Goal: Information Seeking & Learning: Learn about a topic

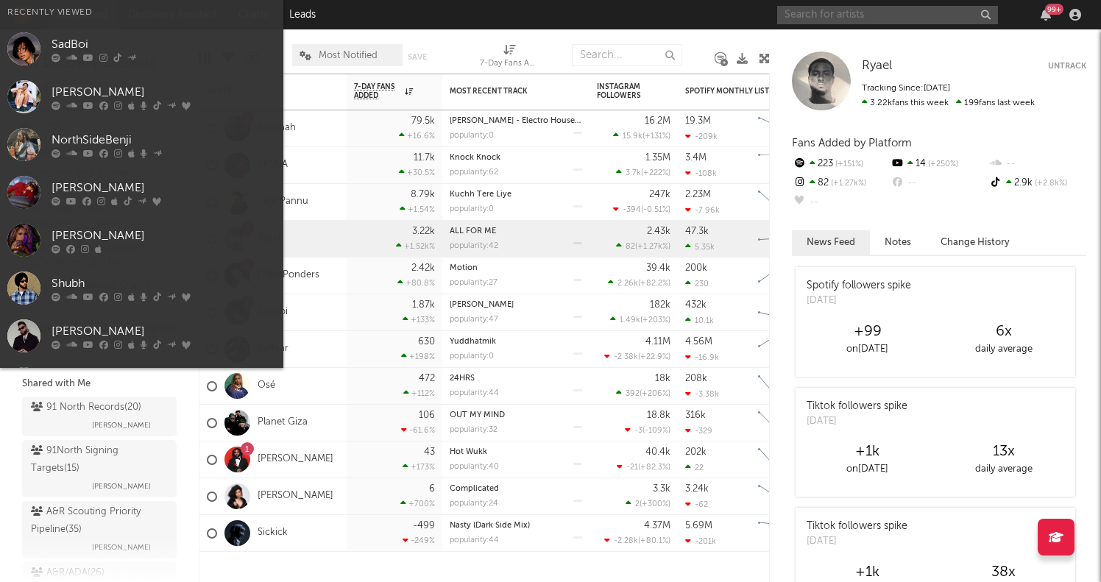
click at [844, 13] on input "text" at bounding box center [887, 15] width 221 height 18
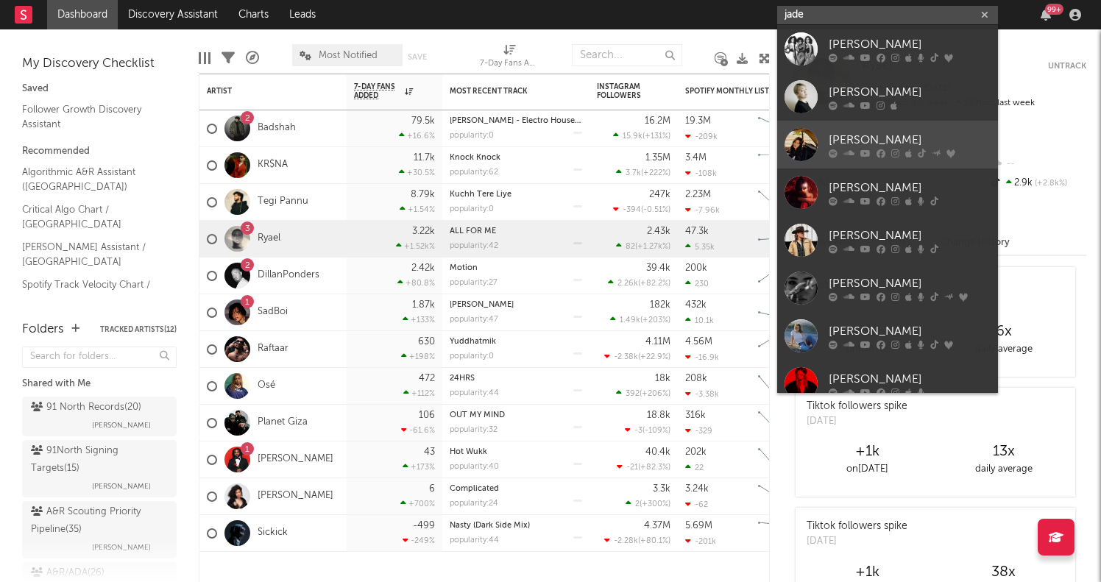
type input "jade"
click at [871, 145] on div "[PERSON_NAME]" at bounding box center [910, 140] width 162 height 18
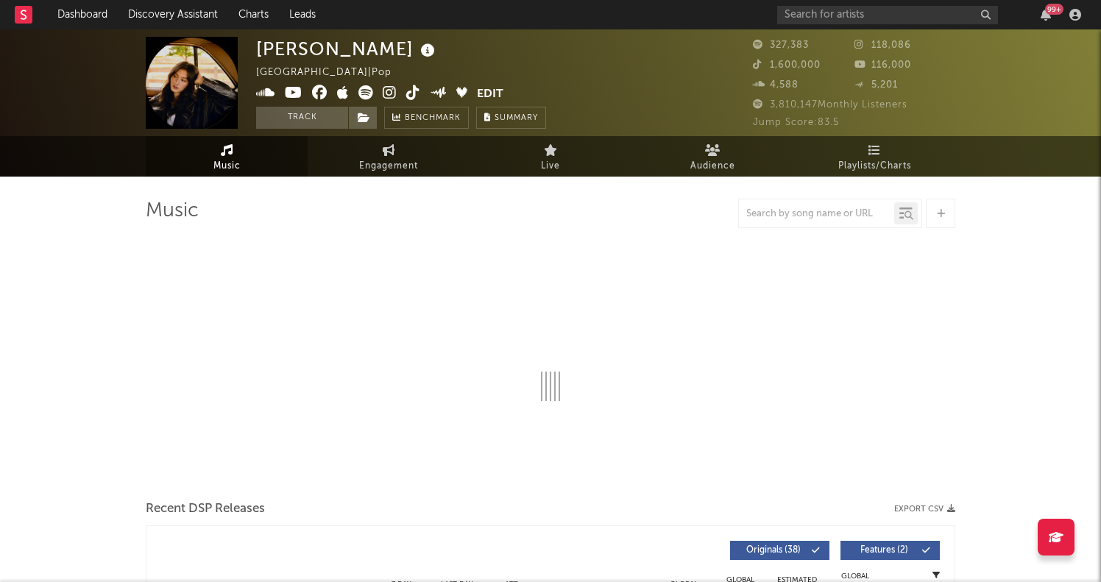
select select "6m"
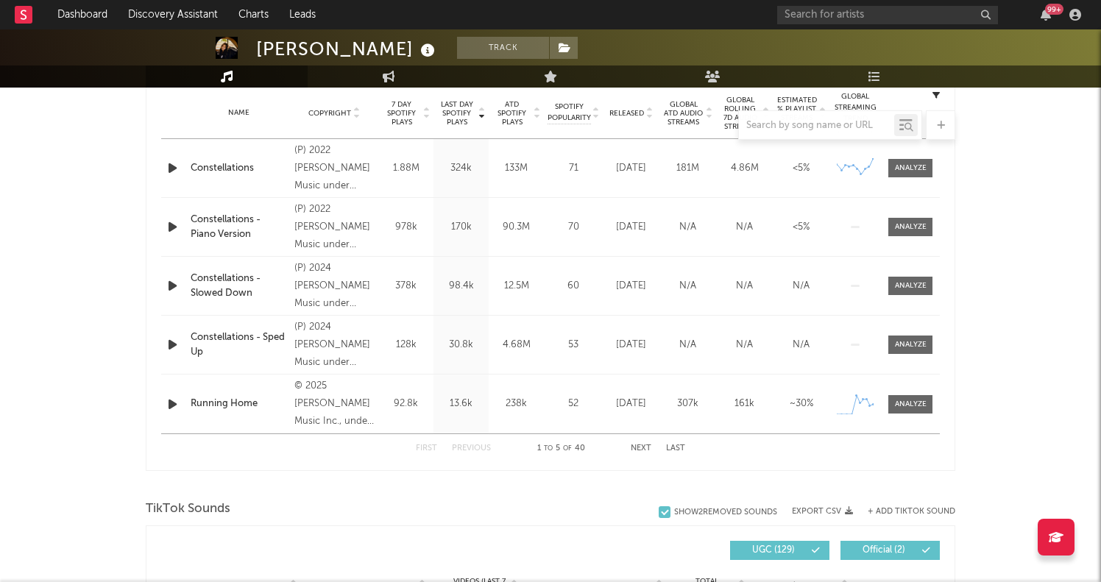
scroll to position [588, 0]
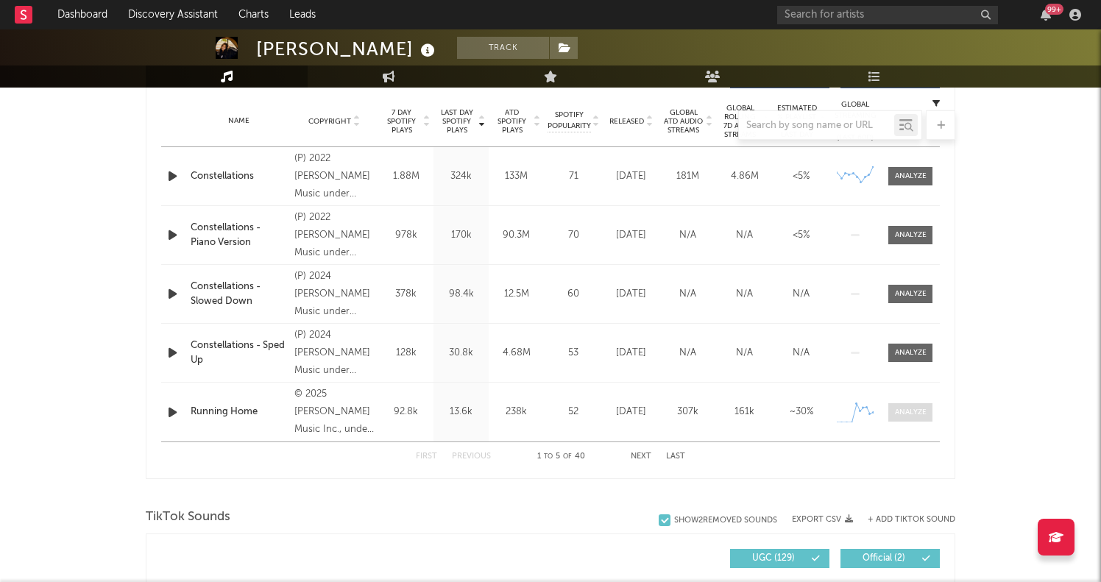
click at [914, 417] on div at bounding box center [911, 412] width 32 height 11
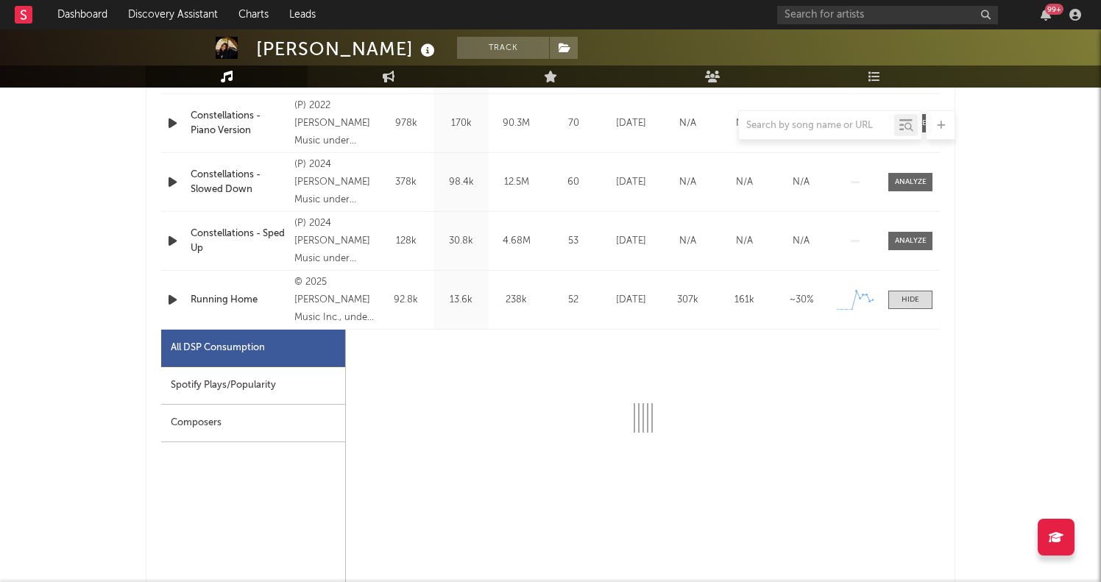
scroll to position [704, 1]
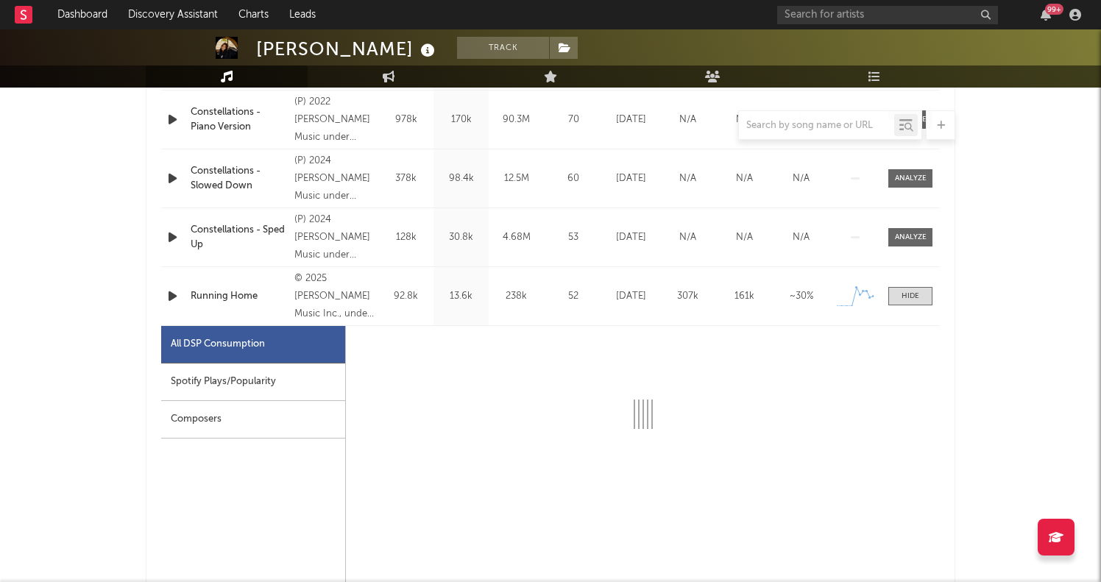
select select "1w"
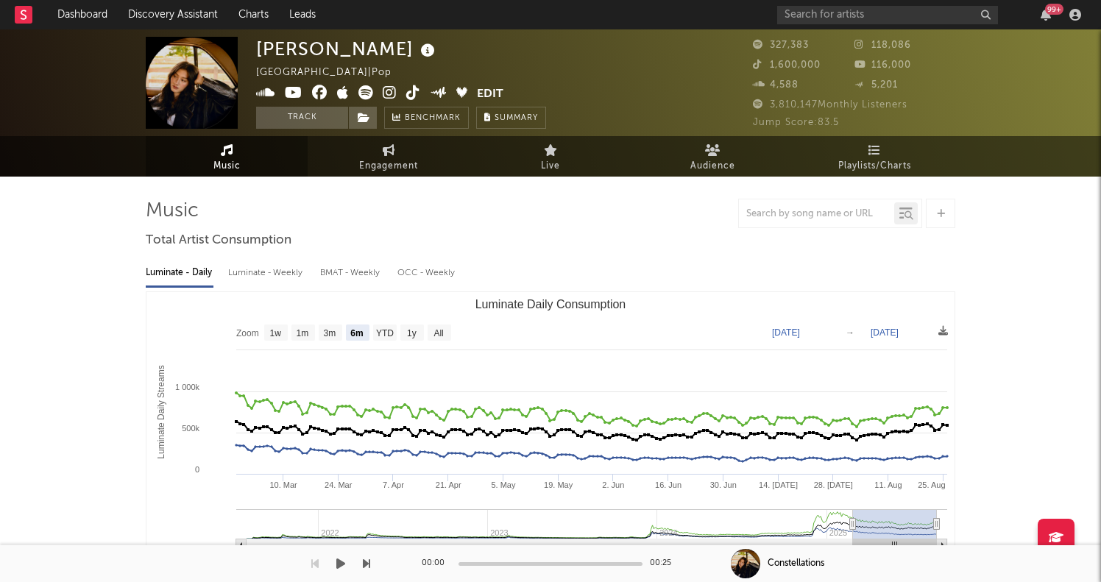
scroll to position [0, 0]
